Goal: Navigation & Orientation: Find specific page/section

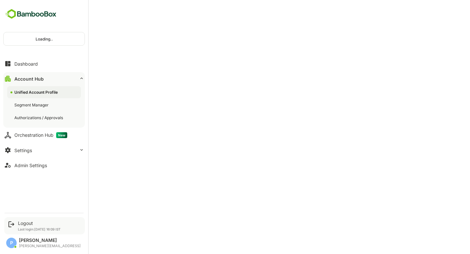
click at [8, 220] on div "Logout Last login: [DATE] 16:09 IST" at bounding box center [44, 225] width 81 height 17
click at [26, 223] on div "Logout" at bounding box center [39, 223] width 43 height 6
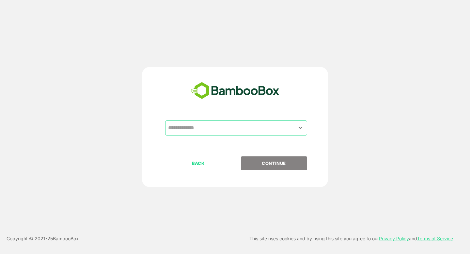
click at [228, 124] on input "text" at bounding box center [236, 128] width 139 height 12
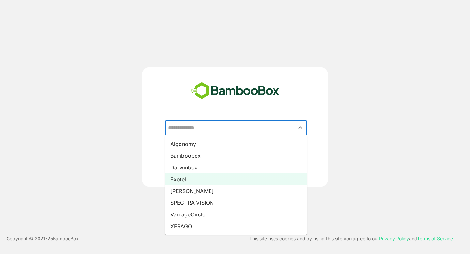
click at [185, 178] on li "Exotel" at bounding box center [236, 179] width 142 height 12
type input "******"
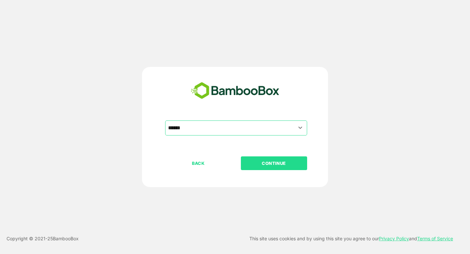
click at [268, 163] on p "CONTINUE" at bounding box center [273, 163] width 65 height 7
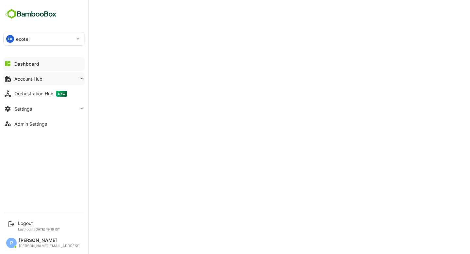
click at [59, 73] on button "Account Hub" at bounding box center [44, 78] width 82 height 13
click at [48, 81] on button "Account Hub" at bounding box center [44, 78] width 82 height 13
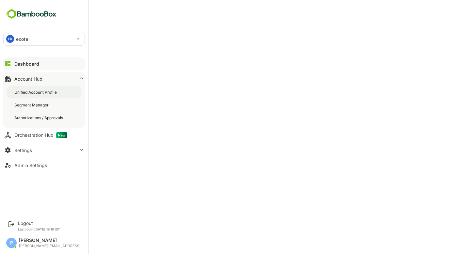
click at [52, 96] on div "Unified Account Profile" at bounding box center [44, 92] width 74 height 12
